Goal: Task Accomplishment & Management: Manage account settings

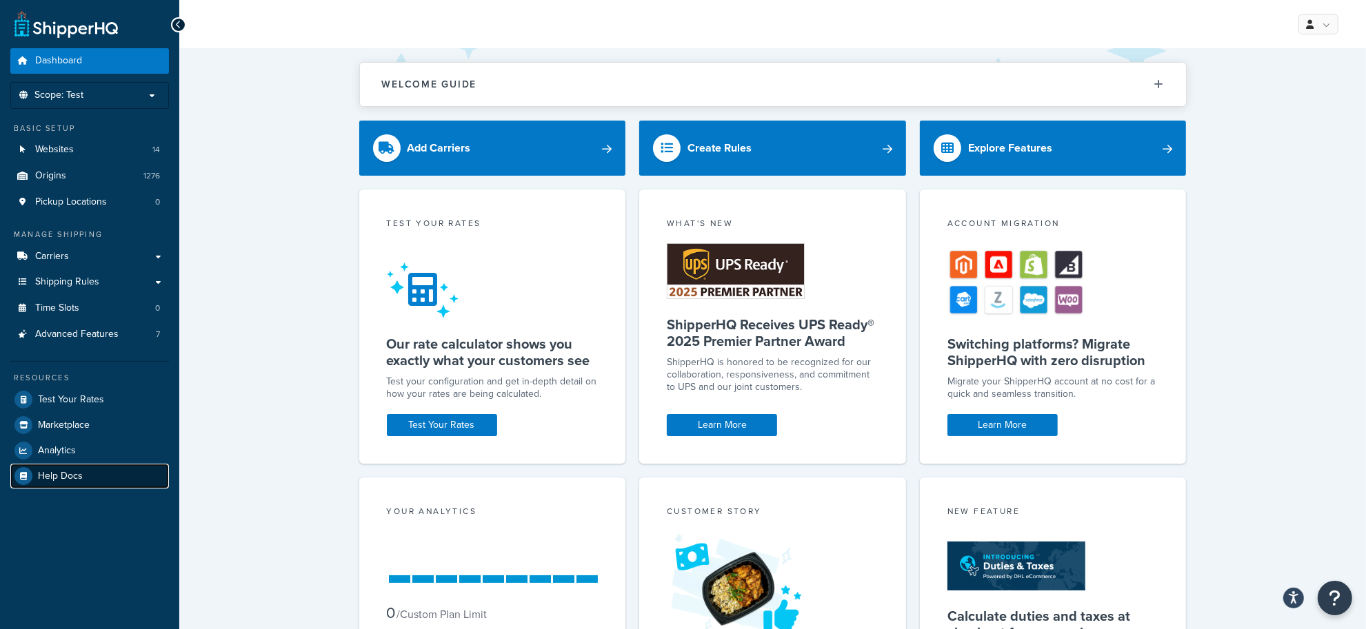
click at [59, 471] on span "Help Docs" at bounding box center [60, 477] width 45 height 12
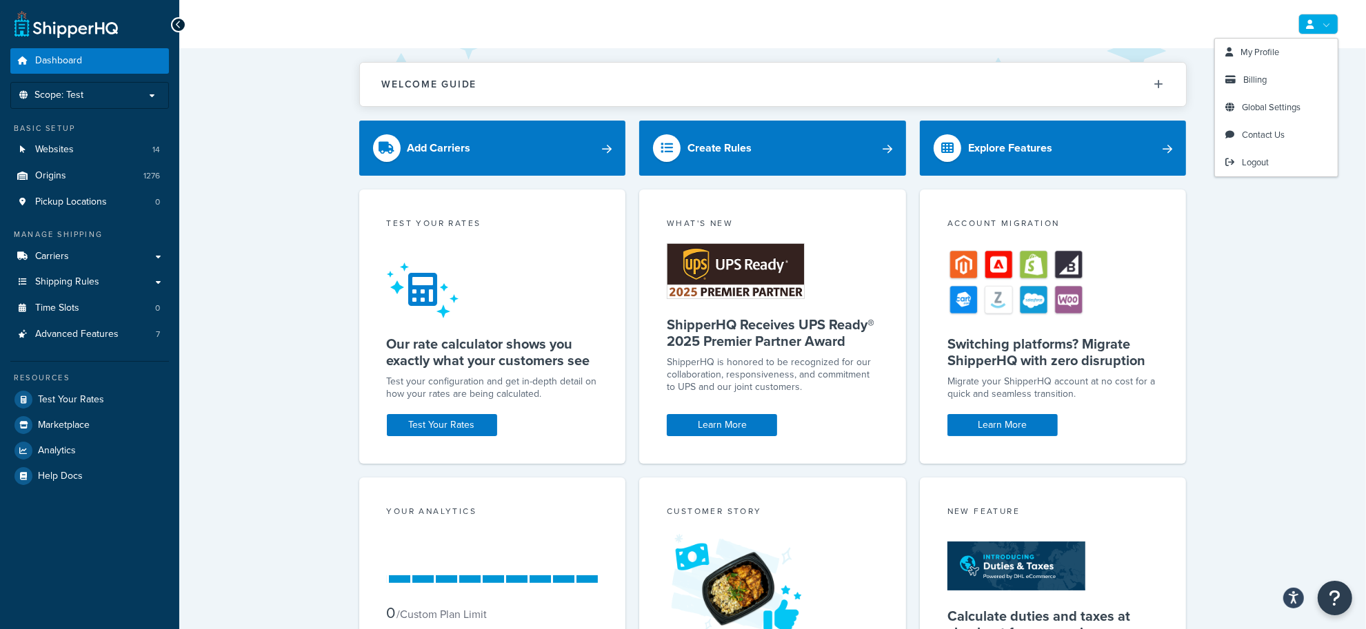
click at [1308, 26] on icon at bounding box center [1310, 24] width 8 height 9
click at [1280, 53] on link "My Profile" at bounding box center [1276, 53] width 123 height 28
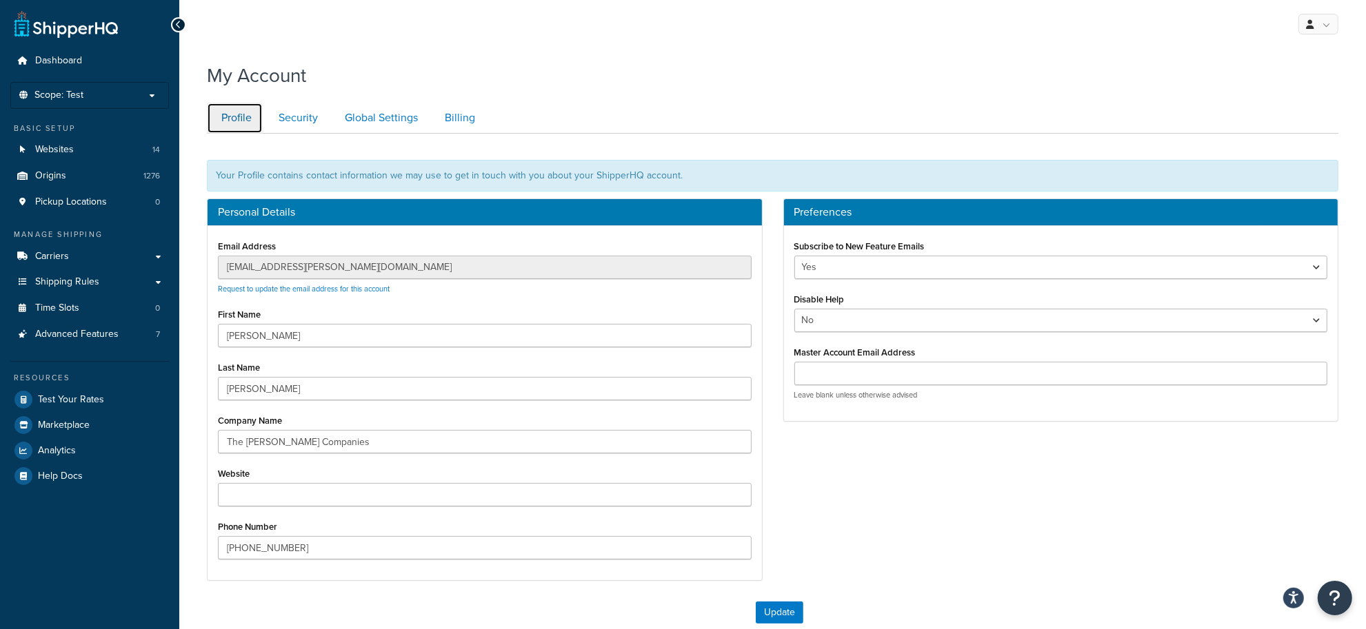
click at [226, 112] on link "Profile" at bounding box center [235, 118] width 56 height 31
